Goal: Task Accomplishment & Management: Manage account settings

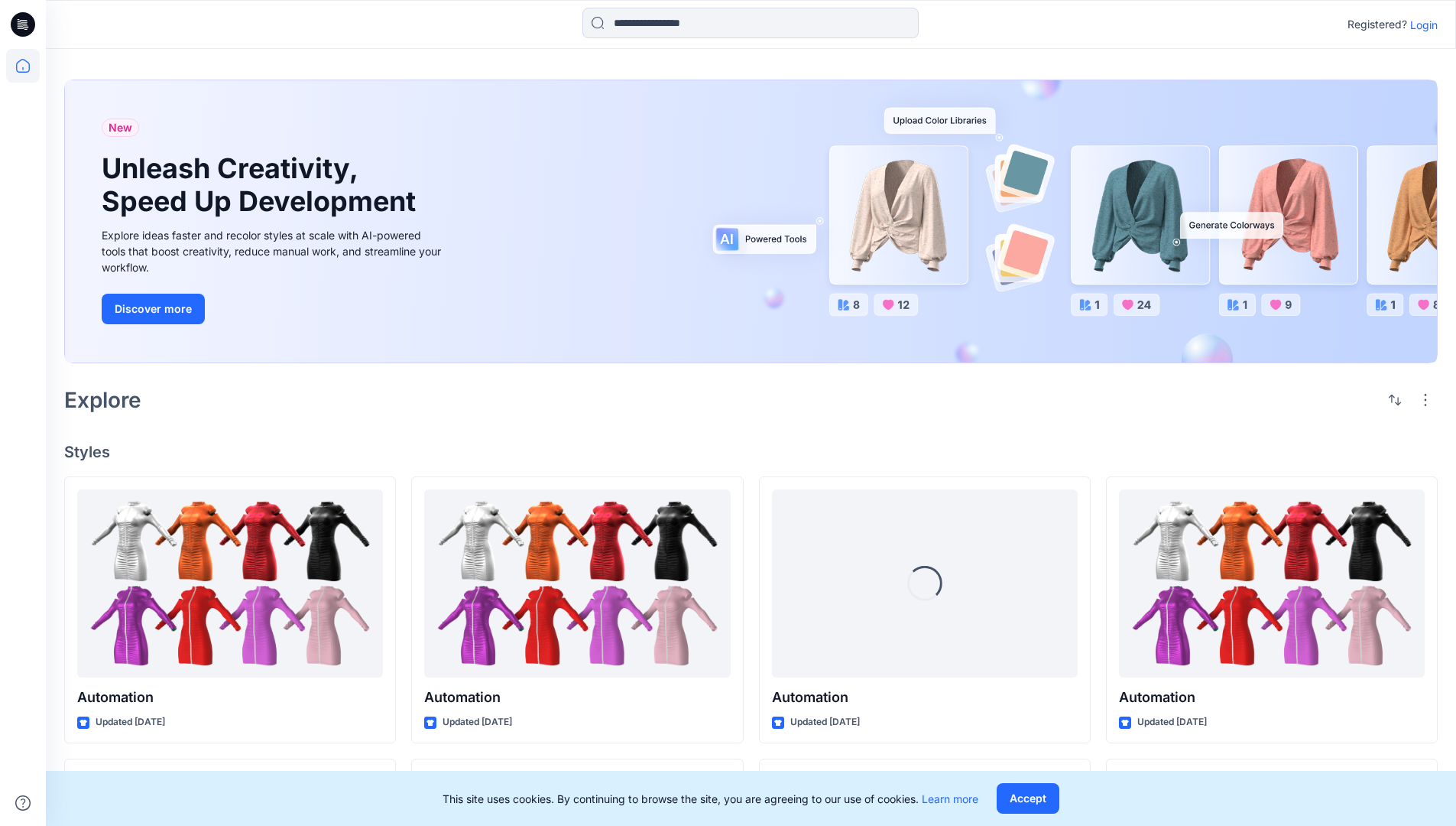
click at [1420, 24] on p "Login" at bounding box center [1424, 24] width 27 height 16
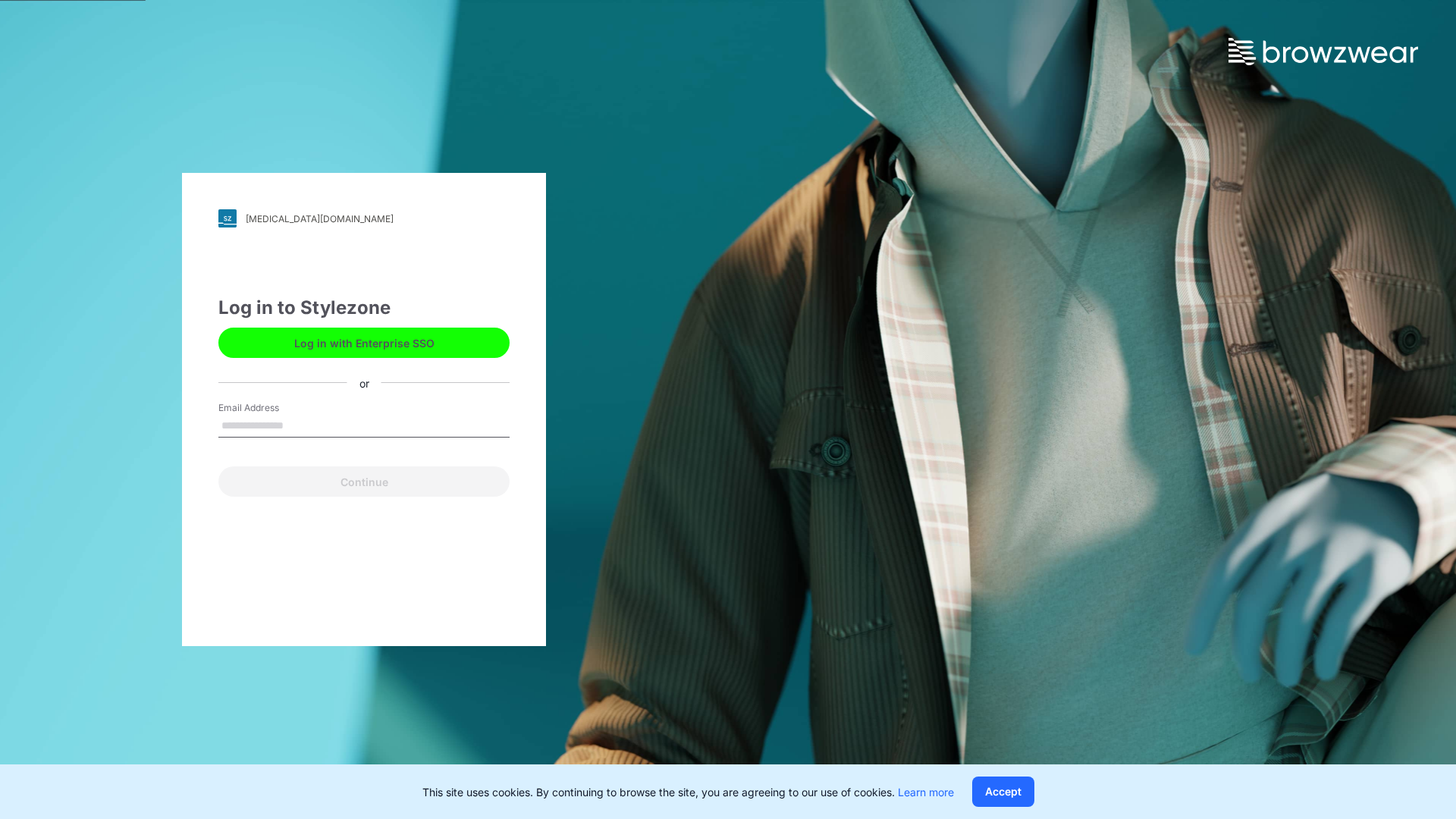
click at [300, 425] on input "Email Address" at bounding box center [364, 426] width 291 height 22
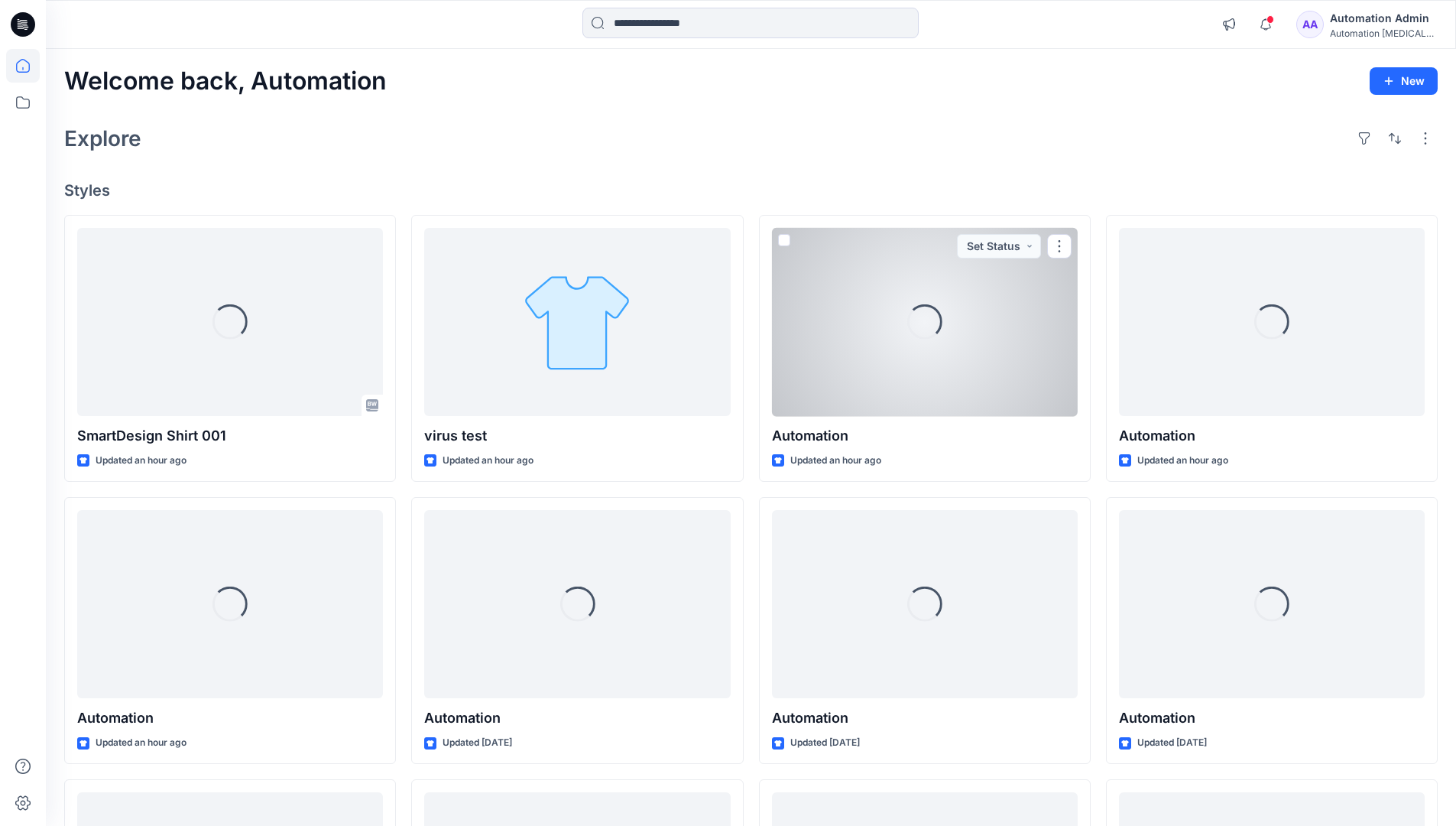
click at [29, 66] on icon at bounding box center [23, 66] width 14 height 14
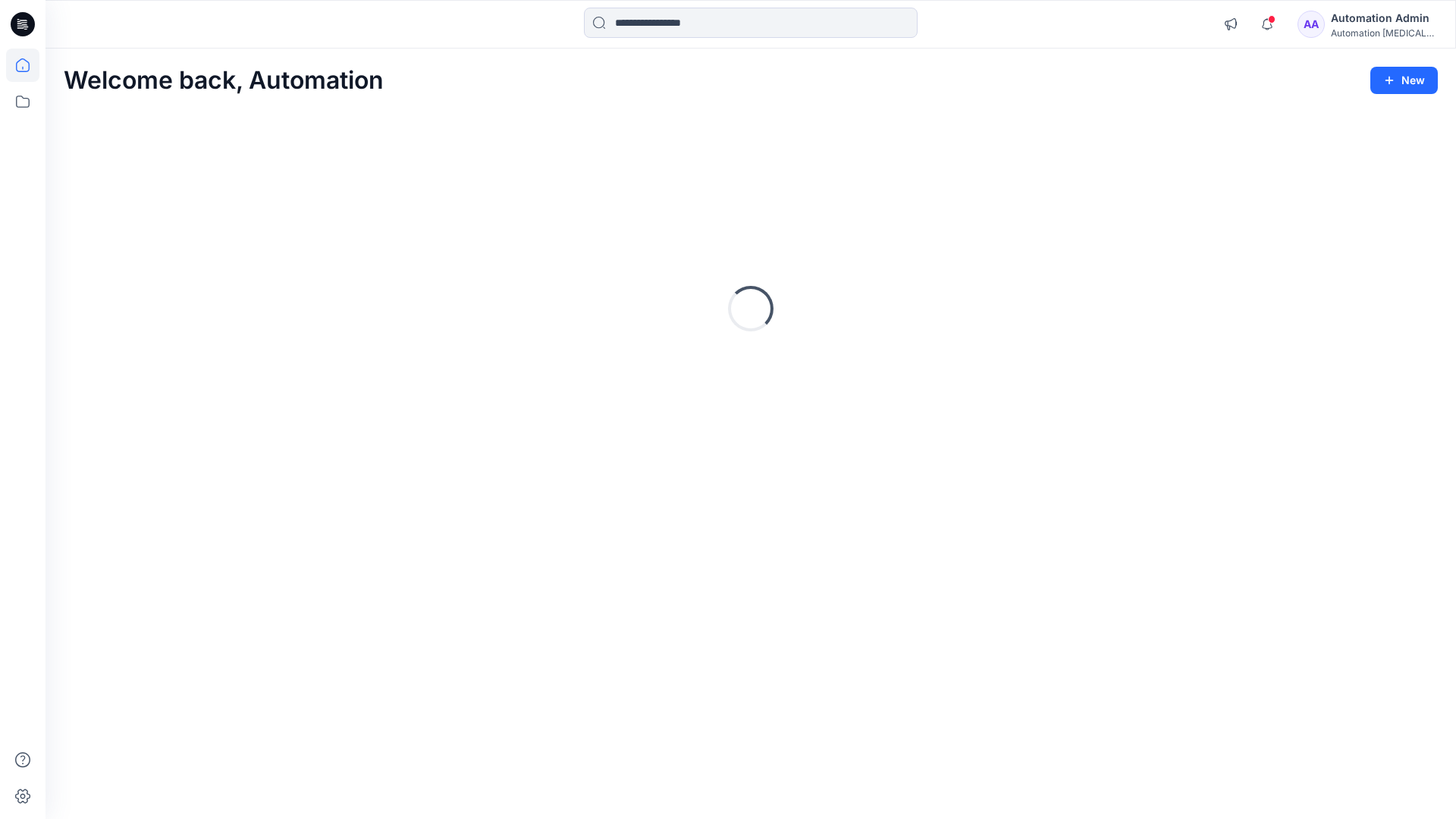
click at [1339, 27] on div "AA Automation Admin Automation testim..." at bounding box center [1366, 24] width 139 height 30
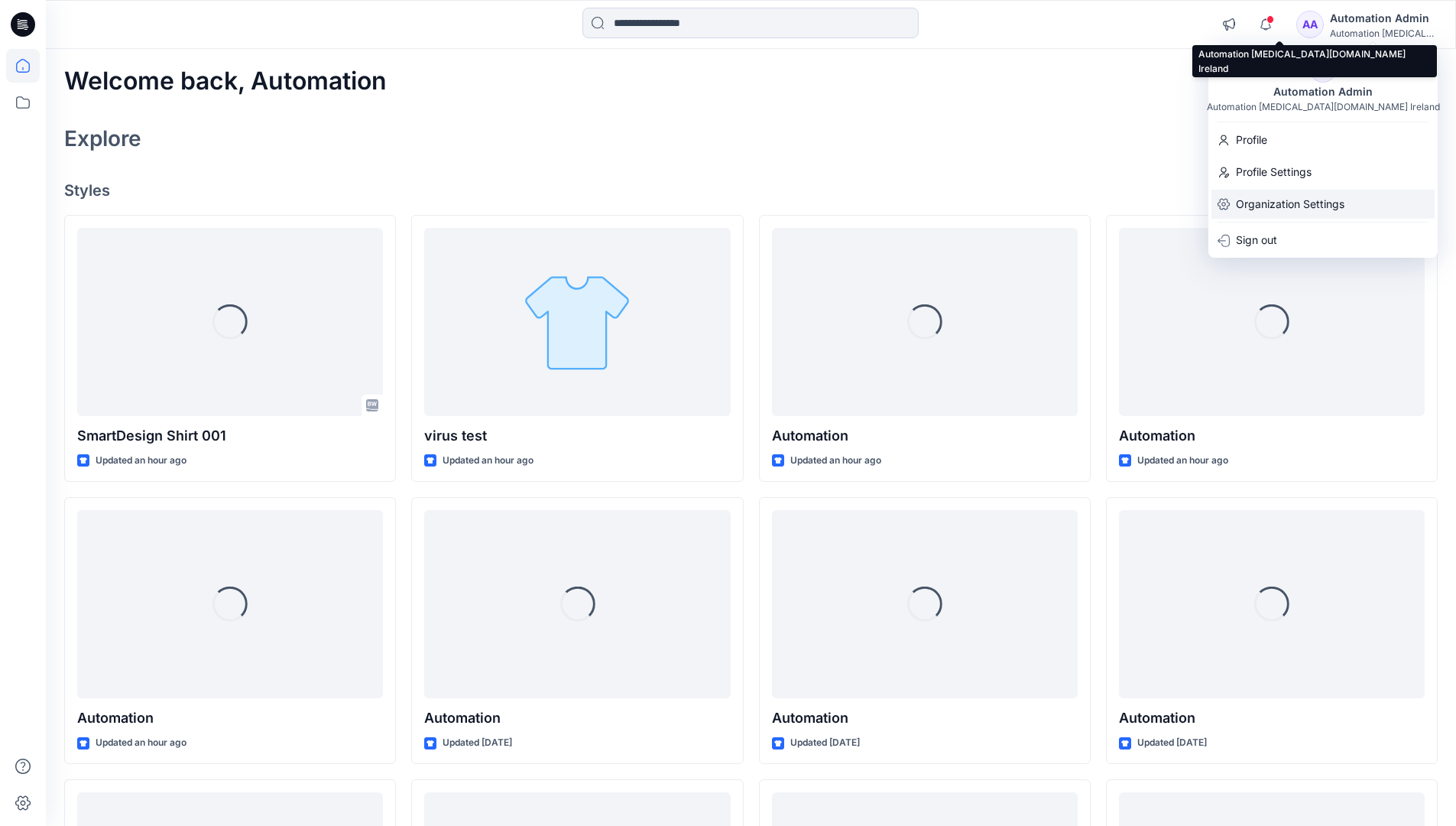
click at [1287, 199] on p "Organization Settings" at bounding box center [1290, 203] width 108 height 29
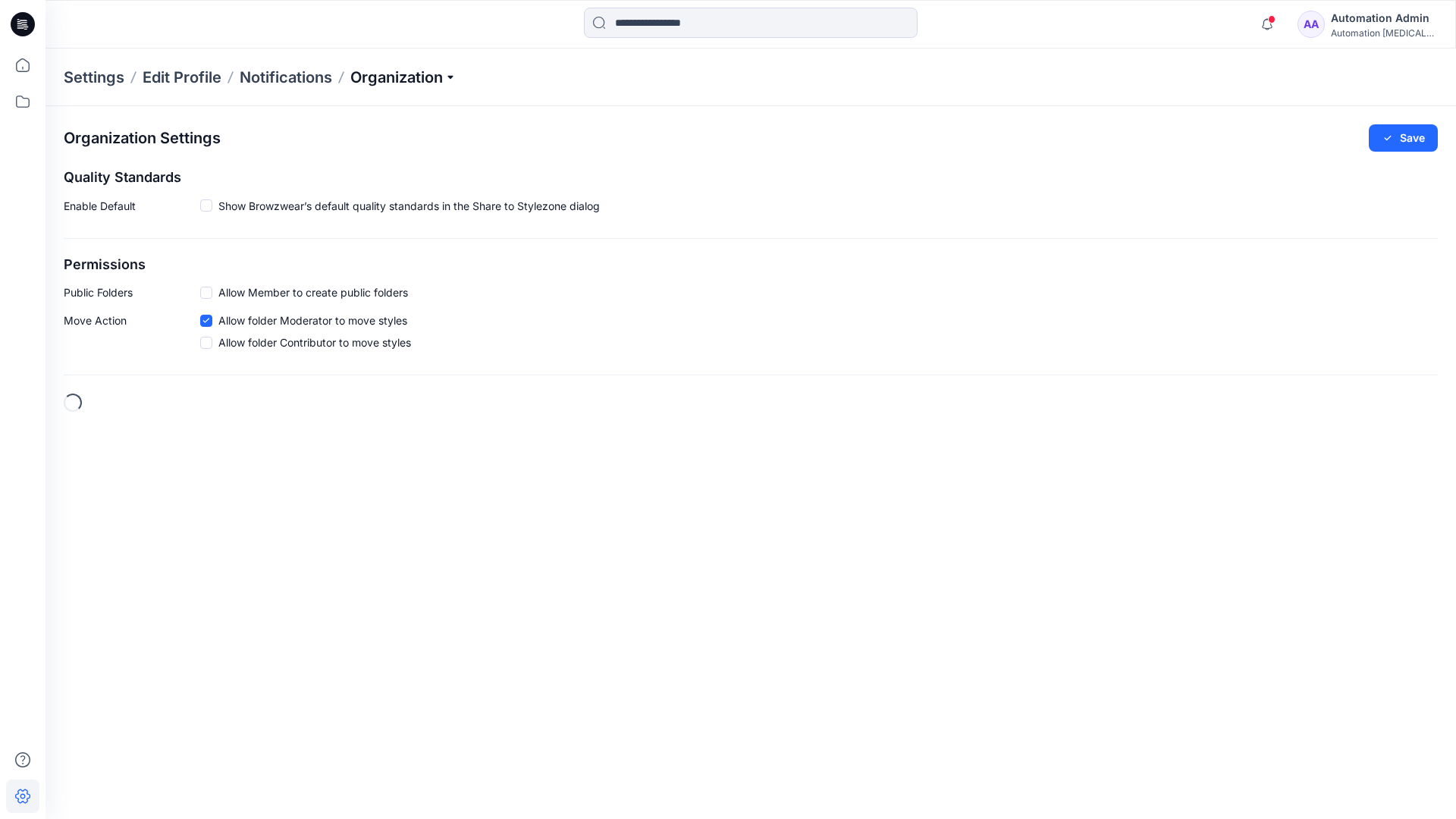
click at [402, 74] on p "Organization" at bounding box center [403, 77] width 106 height 21
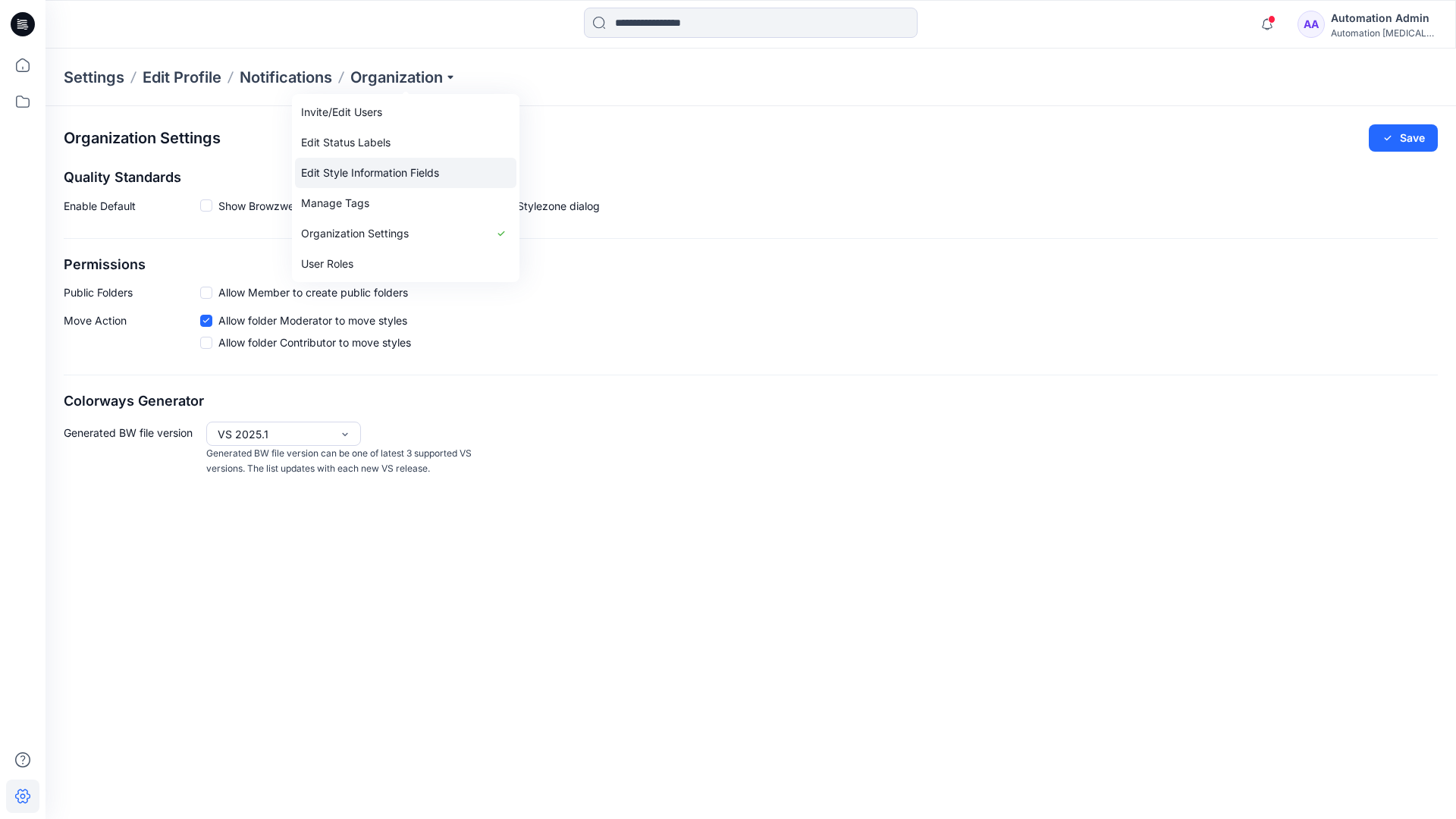
click at [430, 170] on link "Edit Style Information Fields" at bounding box center [405, 173] width 221 height 30
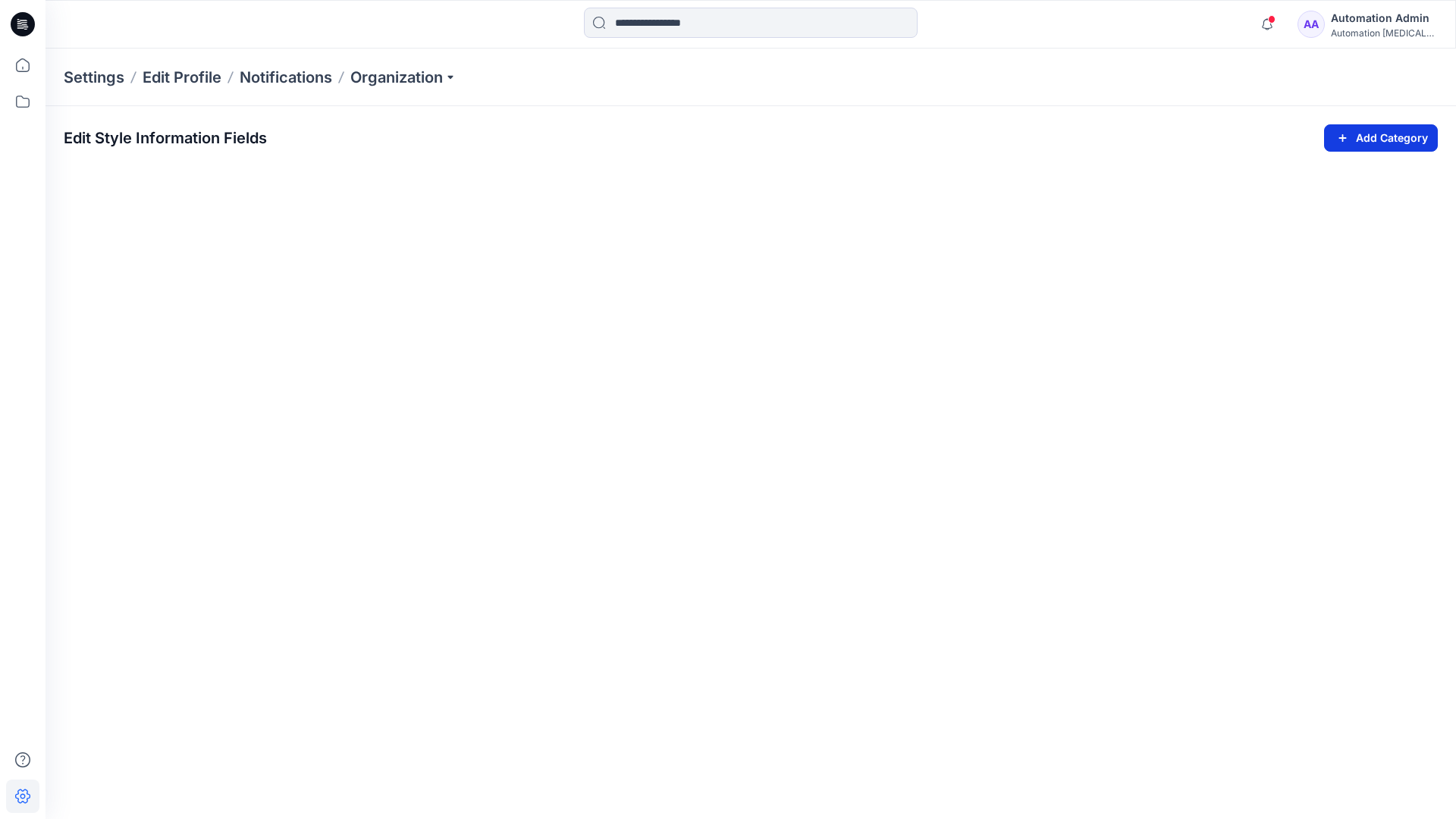
click at [1339, 134] on icon "button" at bounding box center [1342, 137] width 18 height 18
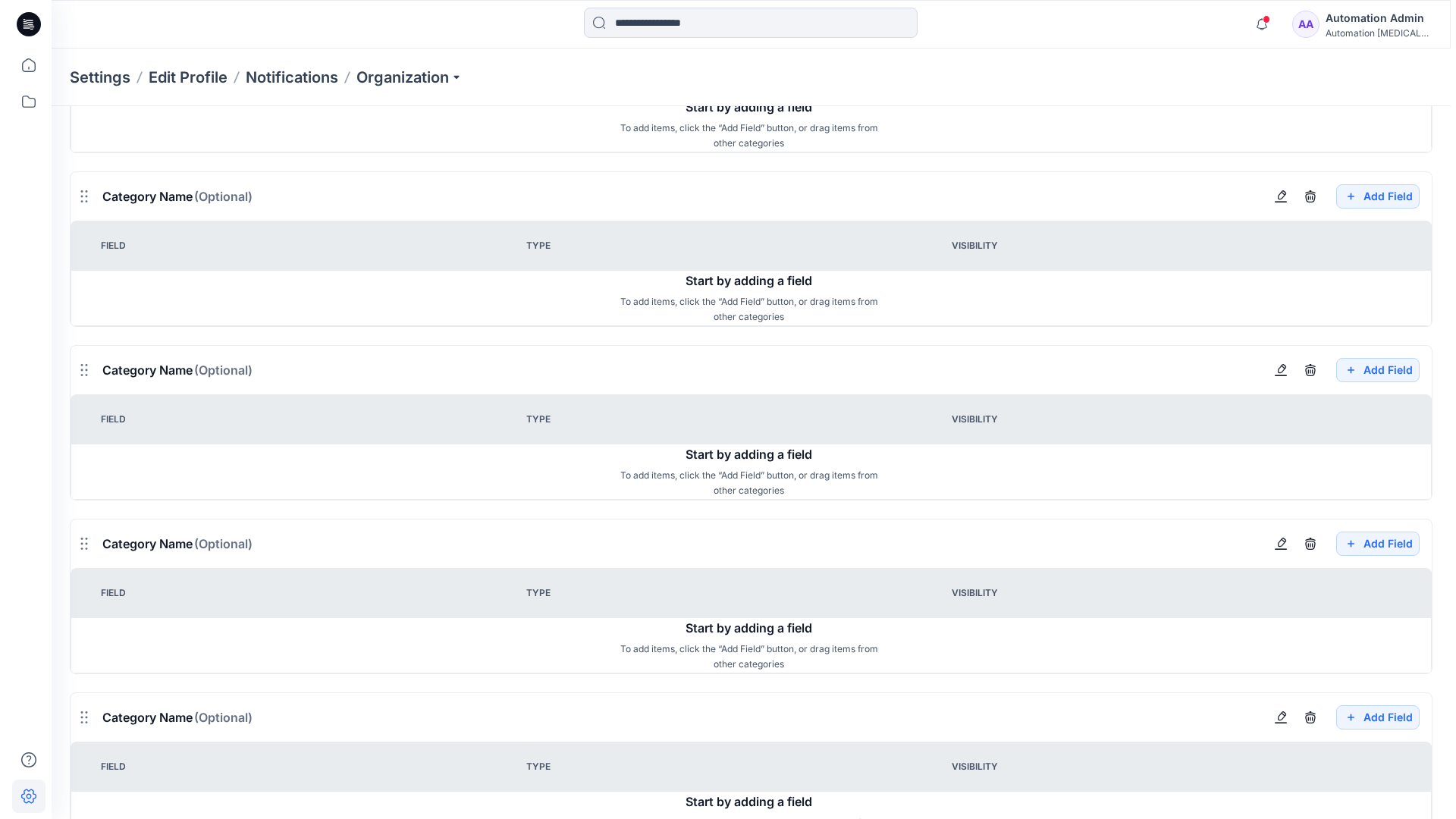
scroll to position [1412, 0]
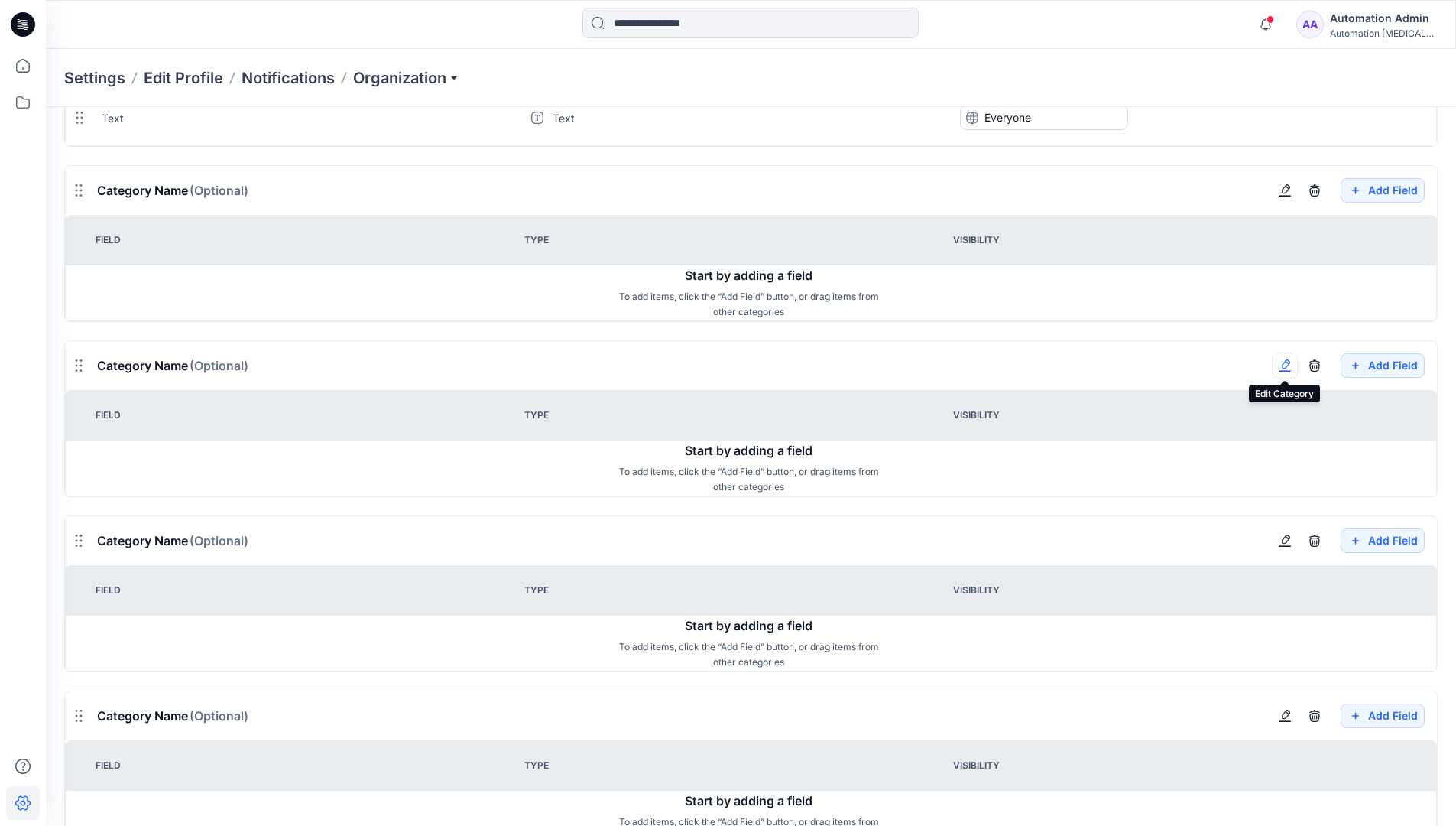
click at [1291, 374] on button "button" at bounding box center [1286, 365] width 26 height 26
type input "*******"
click at [1370, 543] on button "Add Field" at bounding box center [1383, 541] width 84 height 24
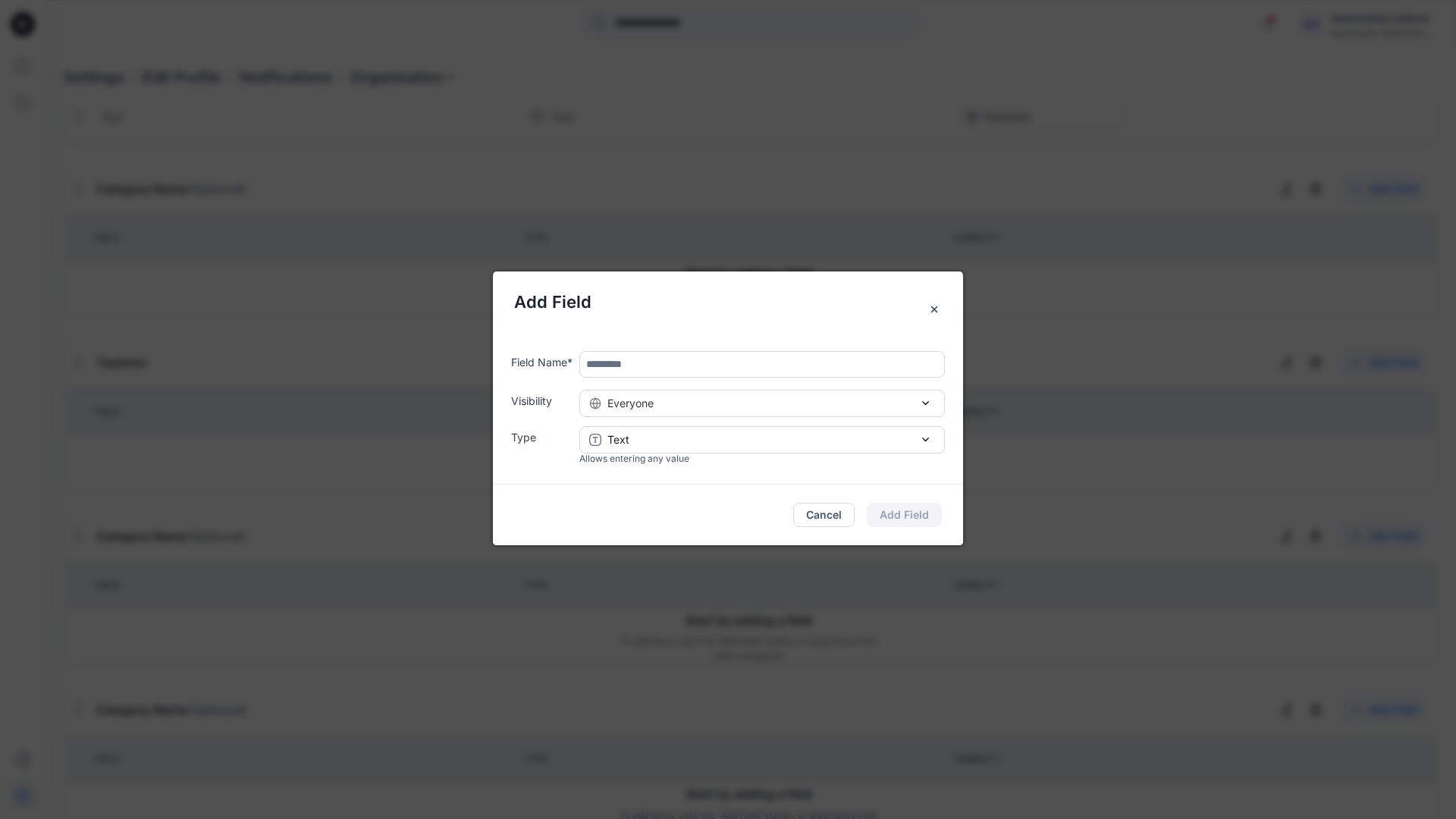
click at [650, 369] on input "text" at bounding box center [761, 364] width 365 height 26
type input "****"
click at [782, 408] on div "Everyone" at bounding box center [762, 402] width 346 height 16
click at [919, 514] on button "Add Field" at bounding box center [904, 515] width 75 height 24
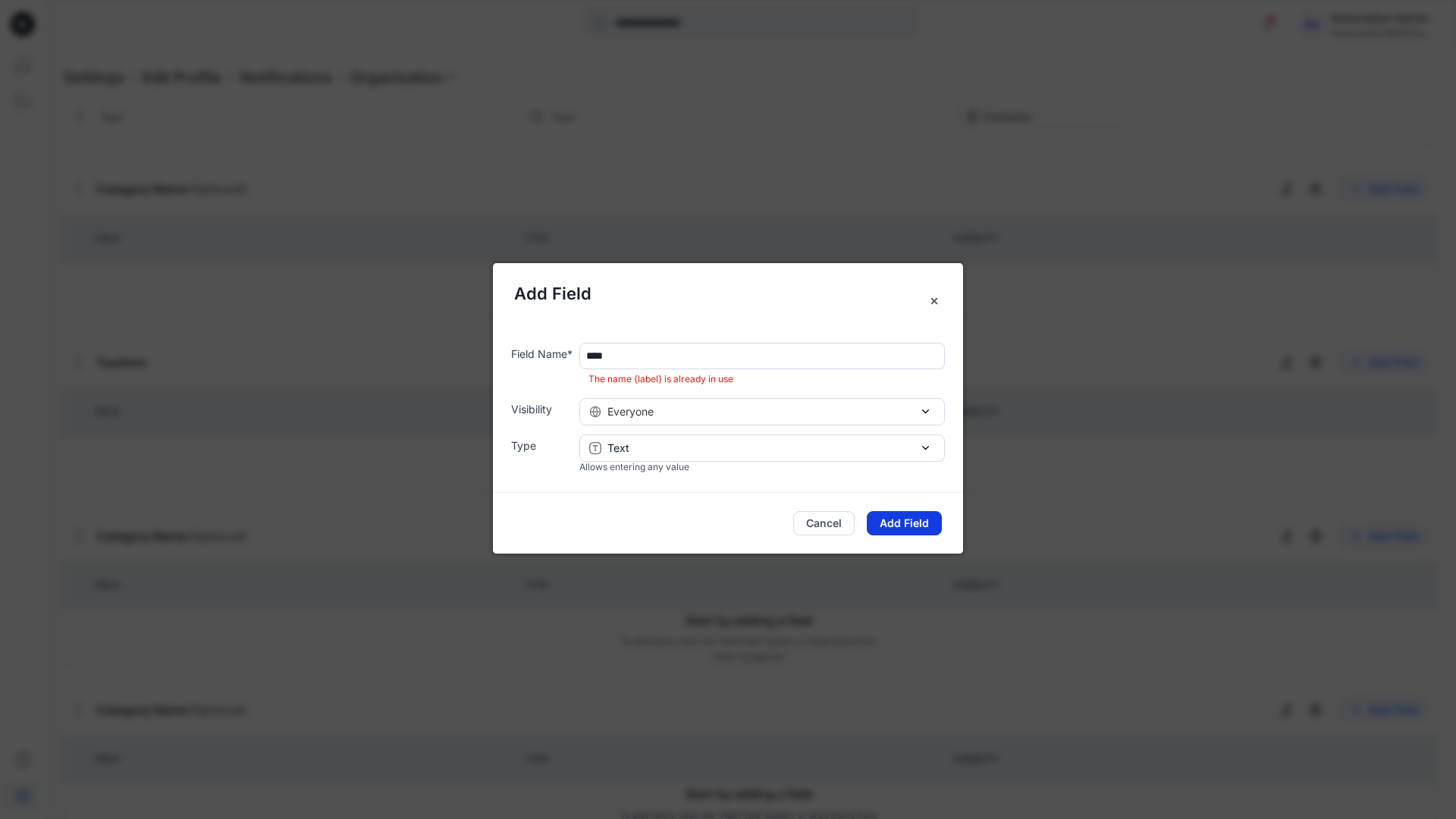
scroll to position [1365, 0]
